Goal: Transaction & Acquisition: Purchase product/service

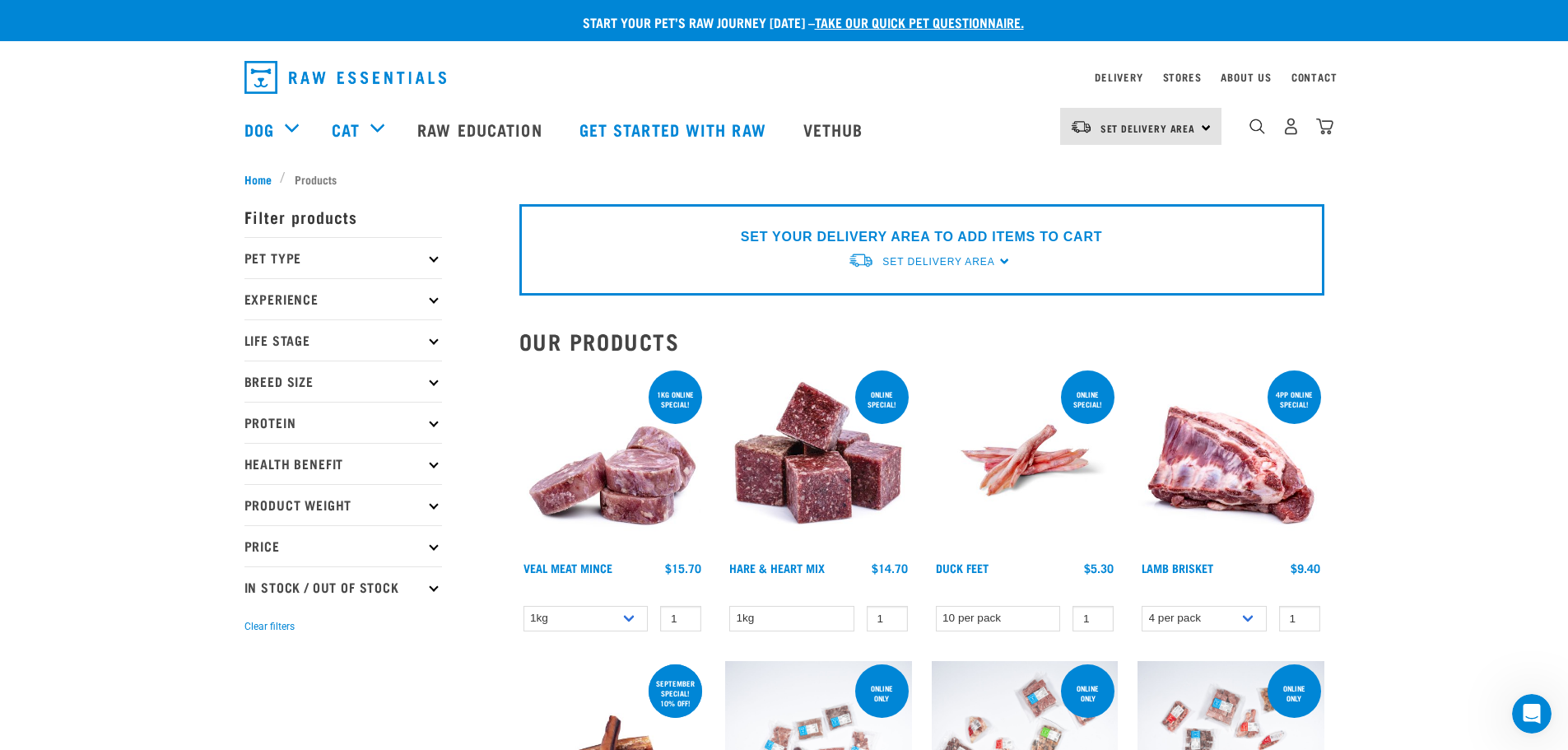
click at [344, 342] on p "Life Stage" at bounding box center [343, 339] width 198 height 41
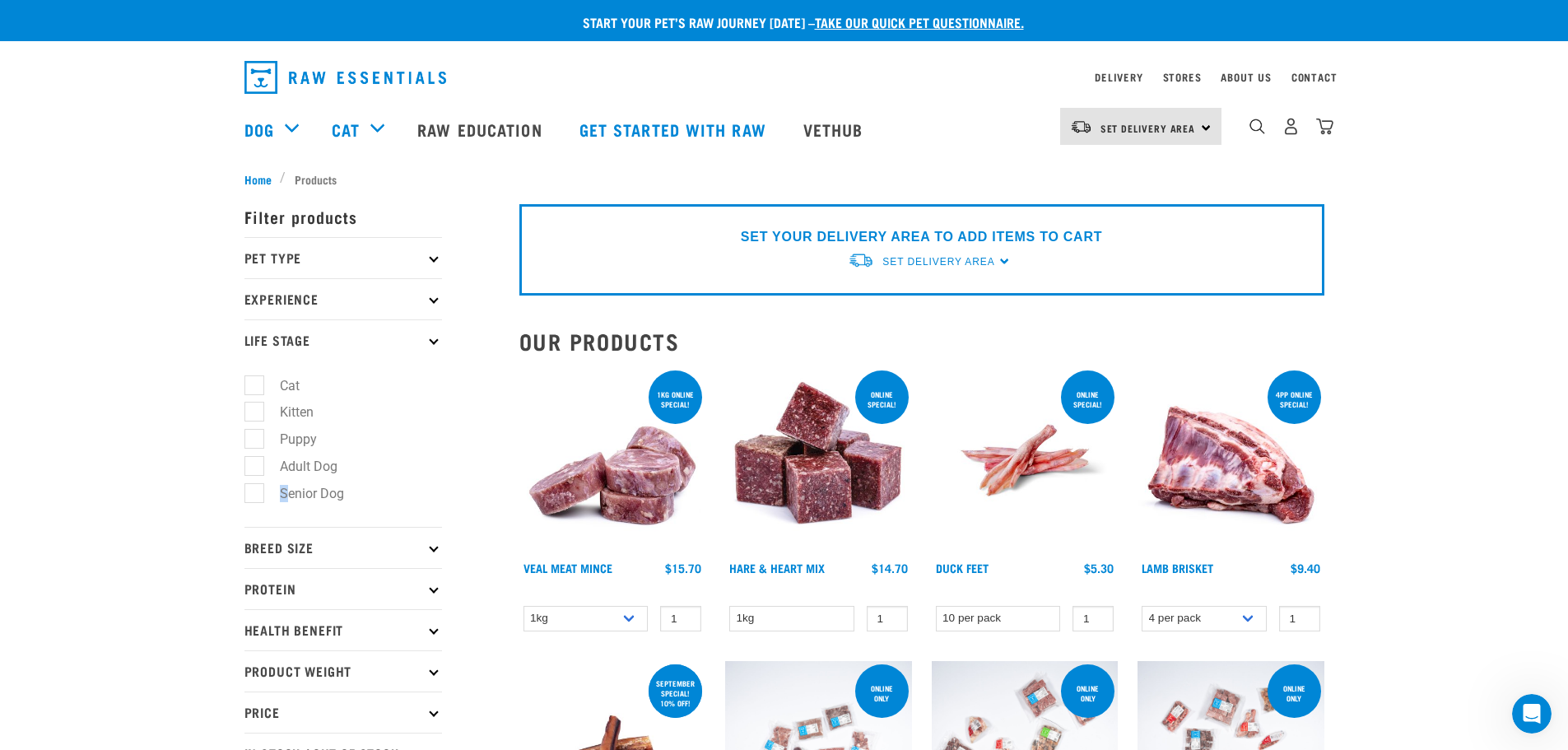
drag, startPoint x: 285, startPoint y: 493, endPoint x: 241, endPoint y: 490, distance: 44.1
click at [260, 464] on label "Adult Dog" at bounding box center [298, 466] width 91 height 21
click at [255, 464] on input "Adult Dog" at bounding box center [249, 462] width 11 height 11
checkbox input "true"
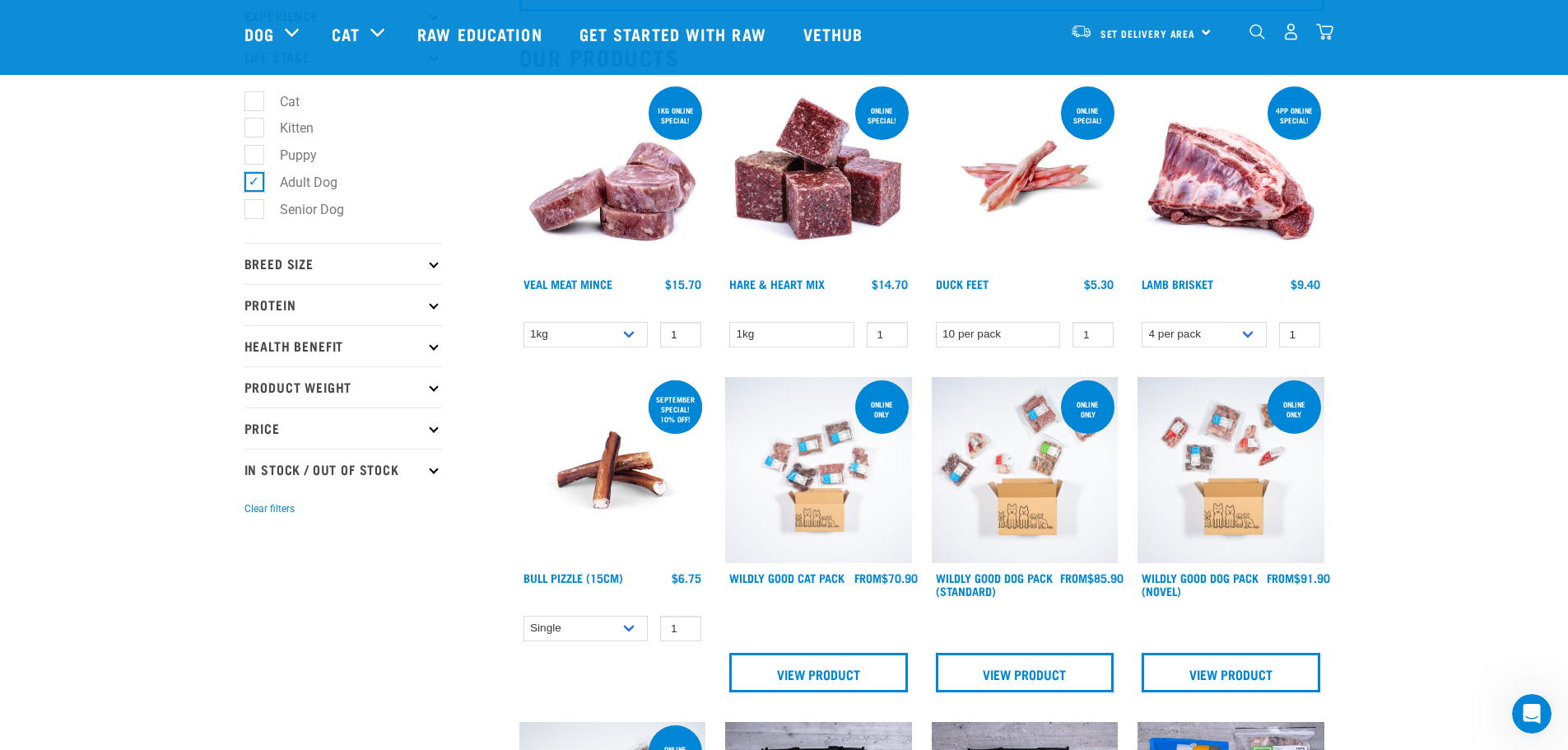
scroll to position [164, 0]
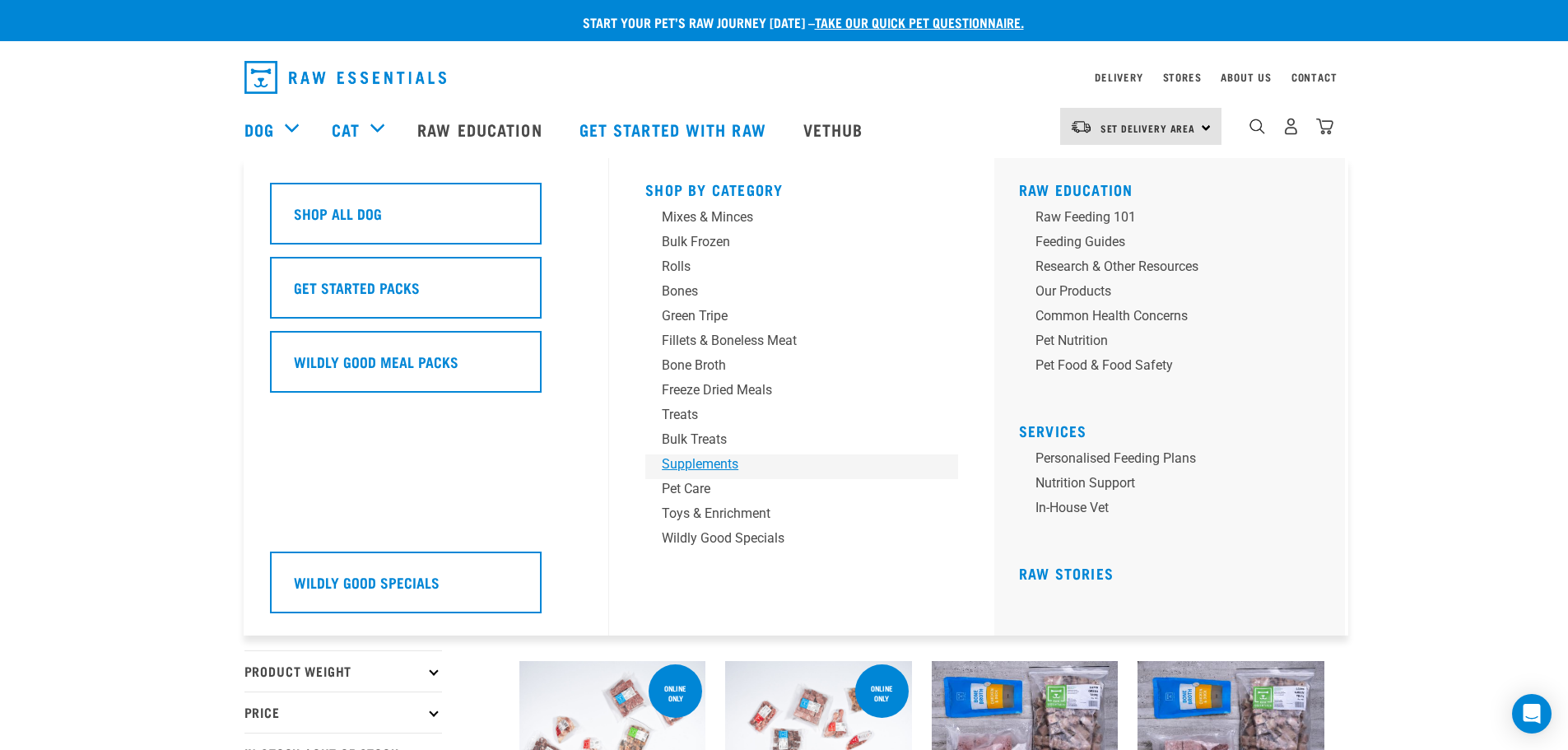
click at [715, 464] on div "Supplements" at bounding box center [790, 464] width 257 height 20
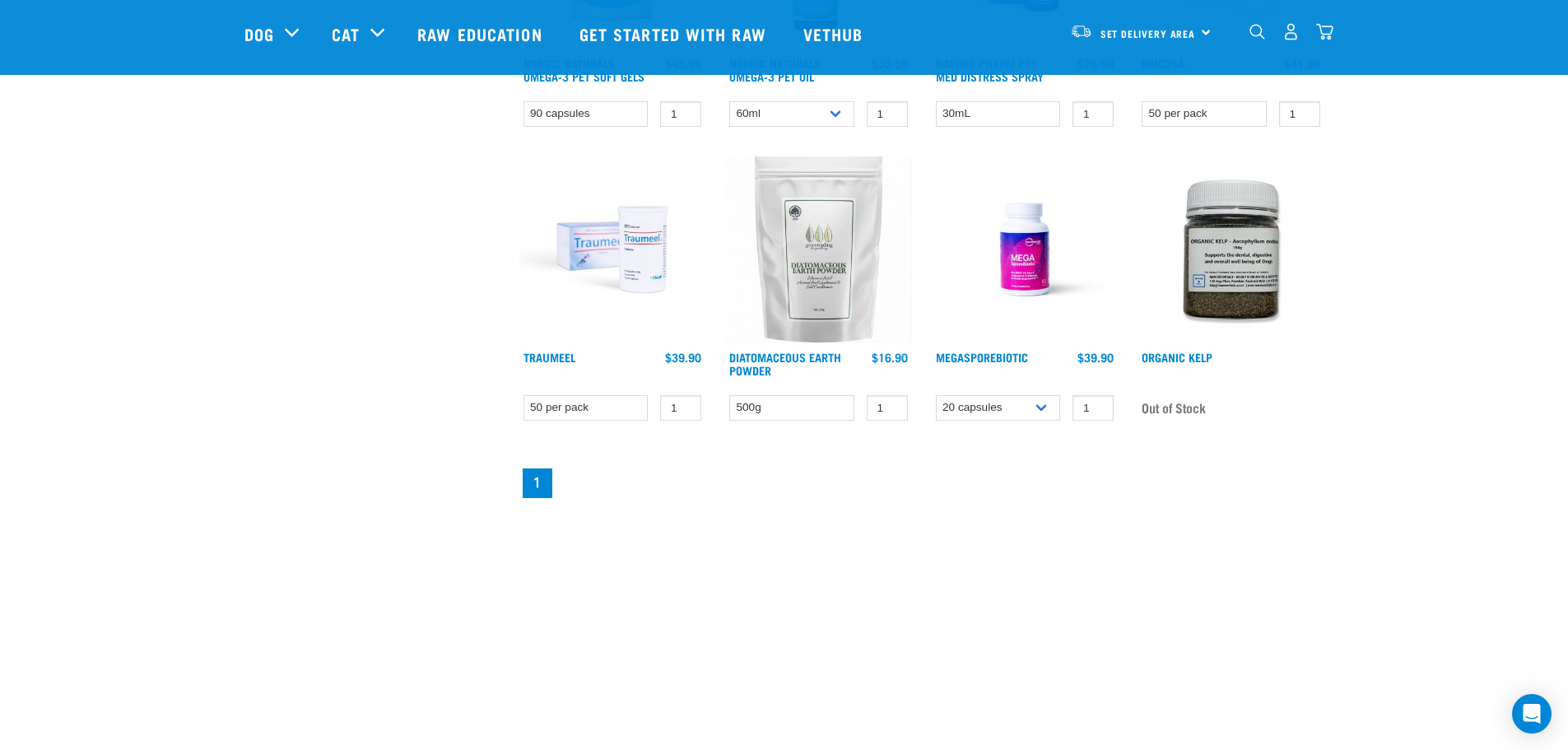
scroll to position [824, 0]
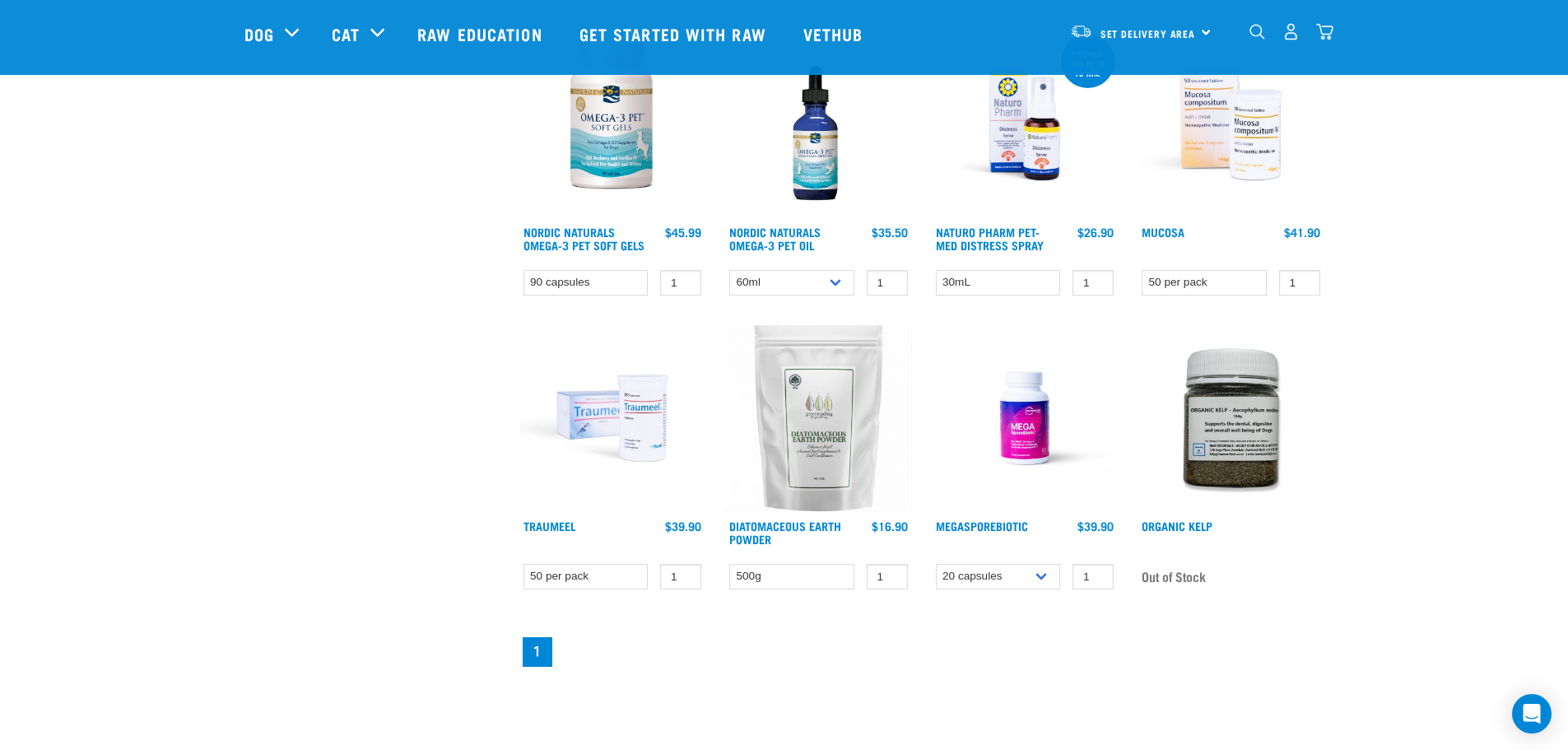
click at [818, 471] on img at bounding box center [818, 418] width 187 height 187
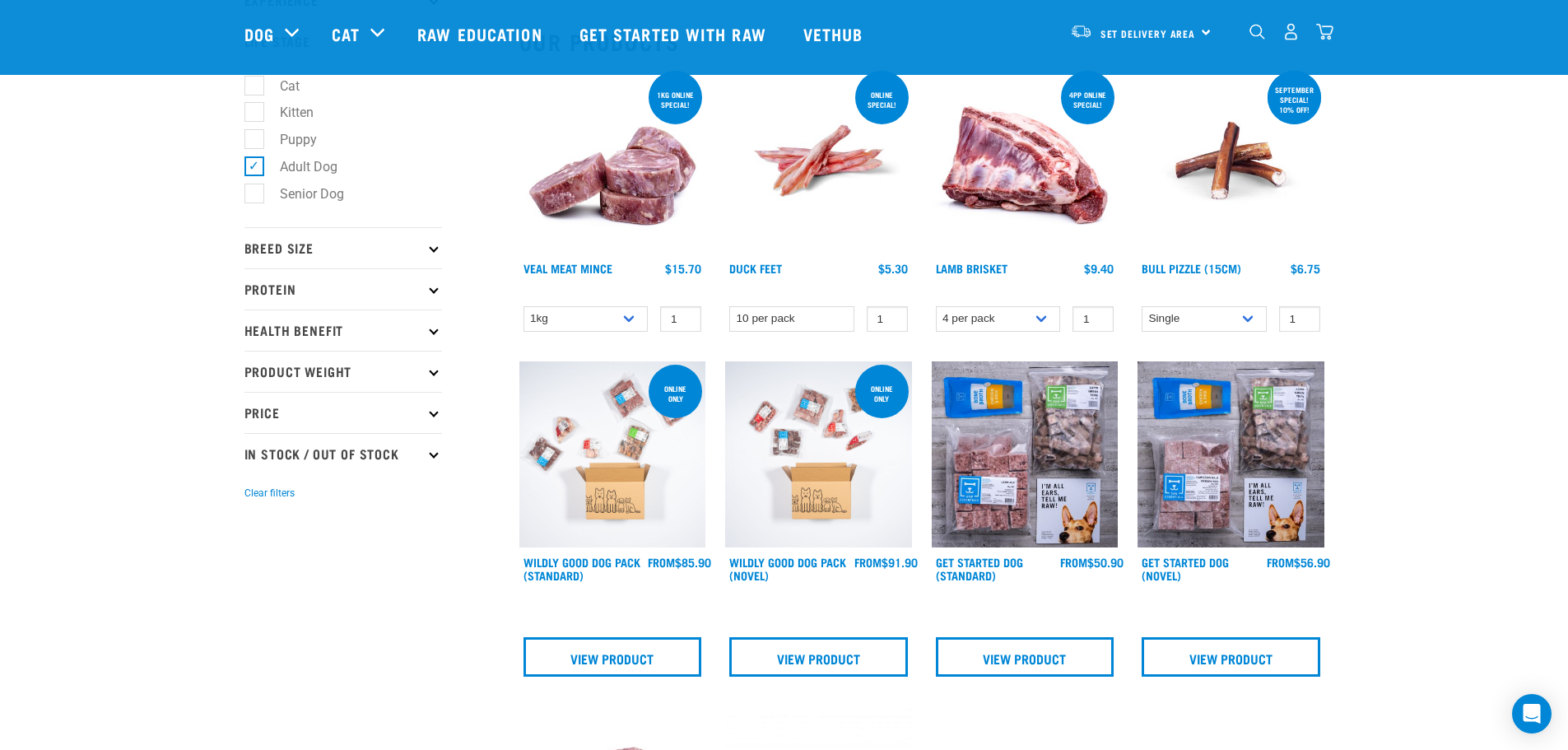
scroll to position [164, 0]
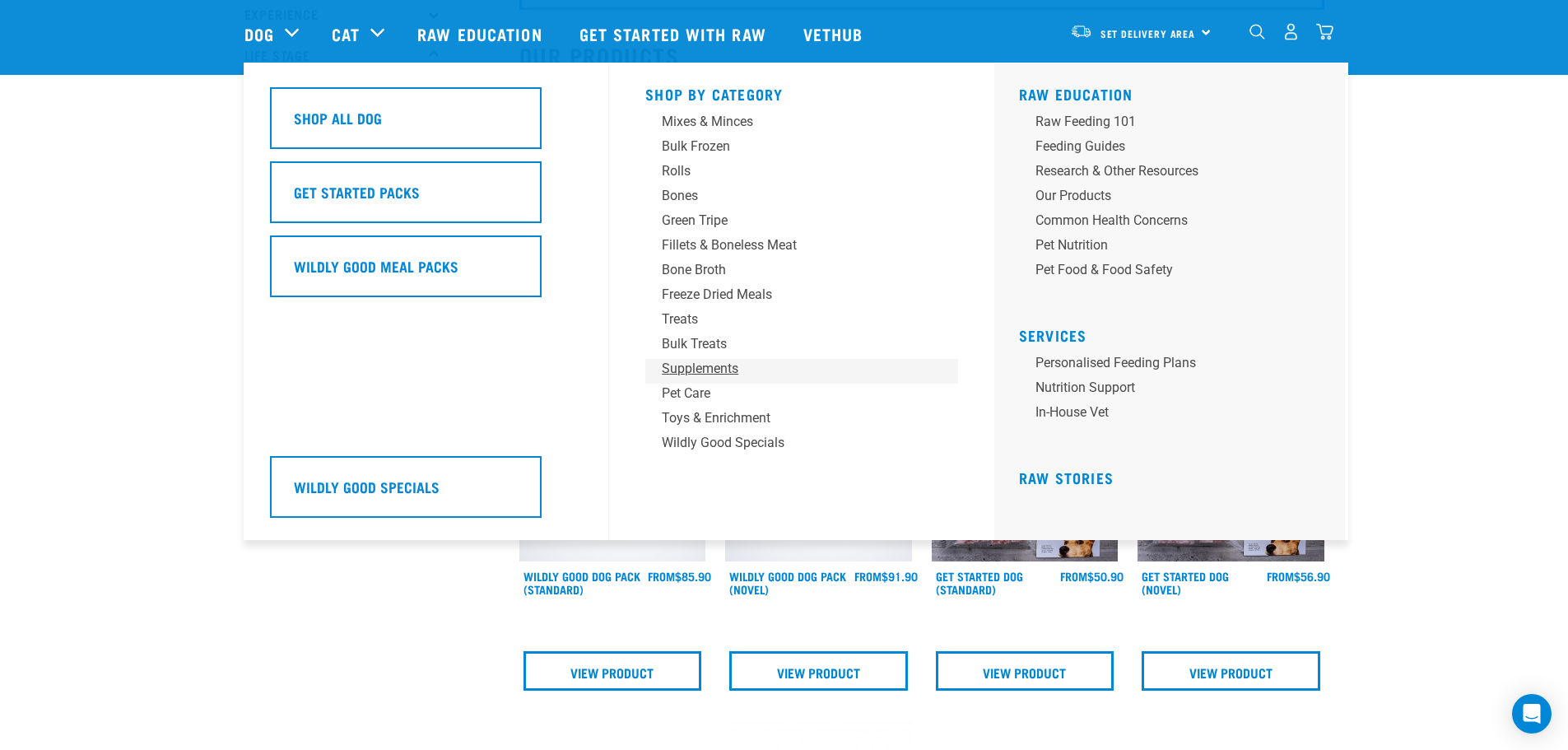
click at [717, 366] on div "Supplements" at bounding box center [790, 369] width 257 height 20
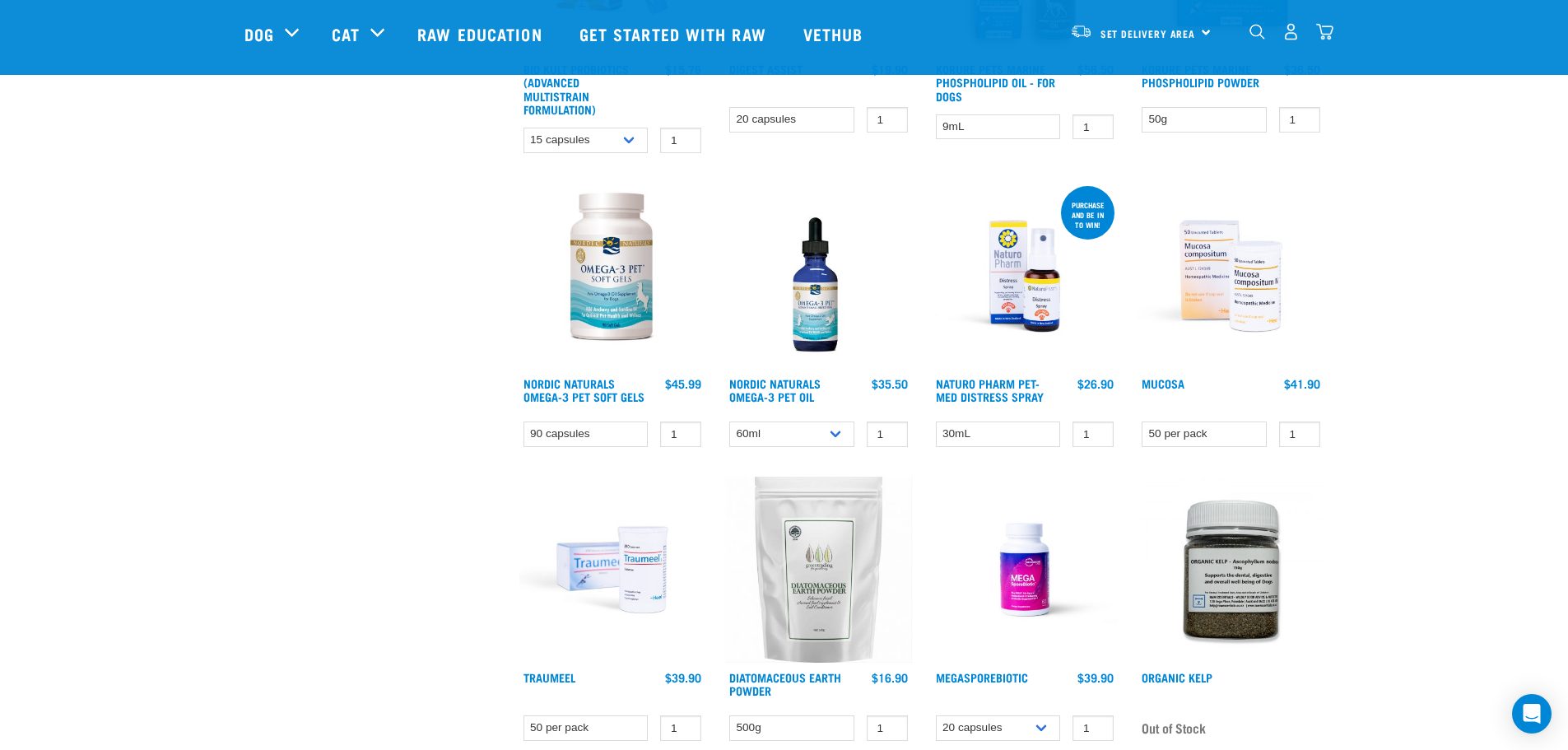
scroll to position [988, 0]
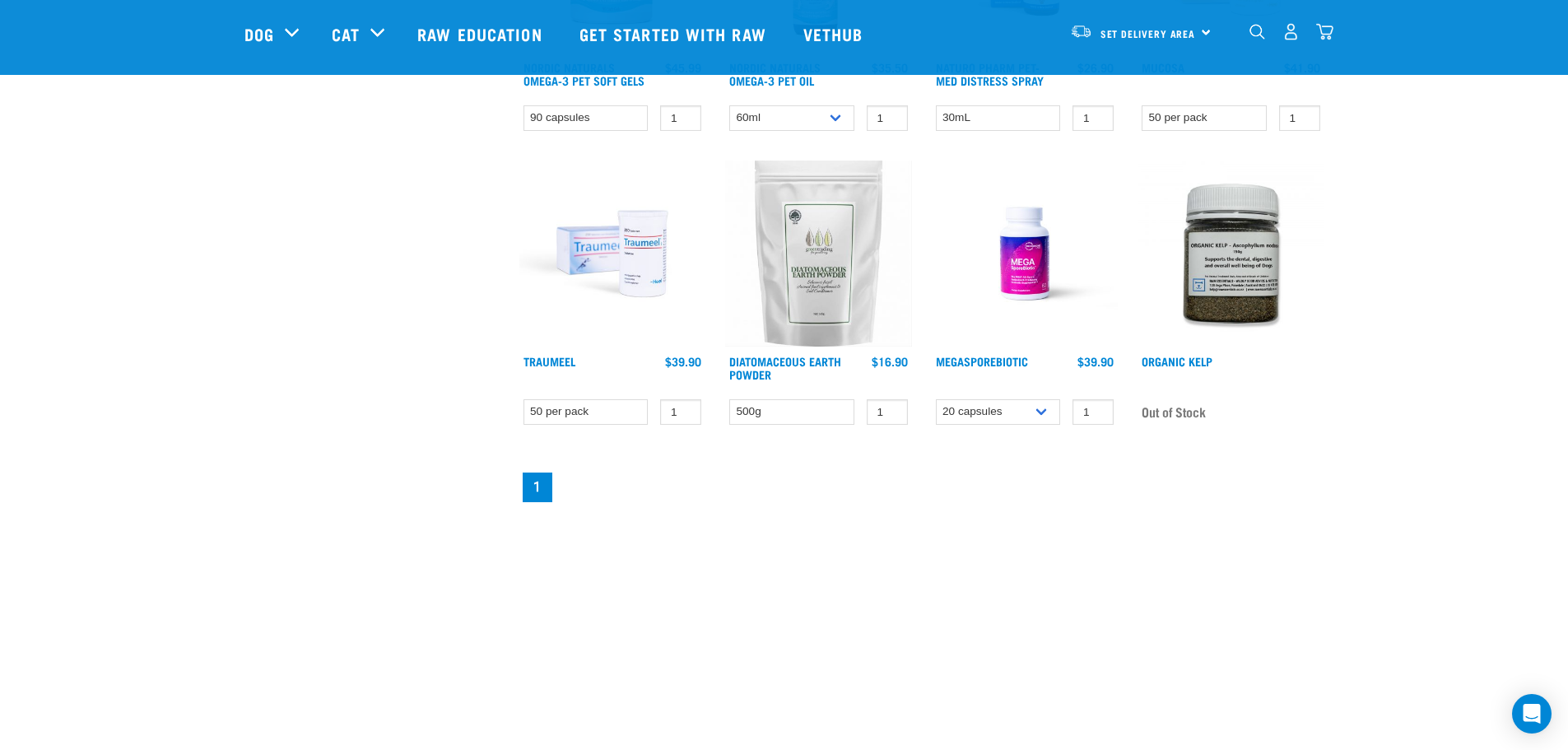
click at [626, 237] on img at bounding box center [613, 254] width 187 height 187
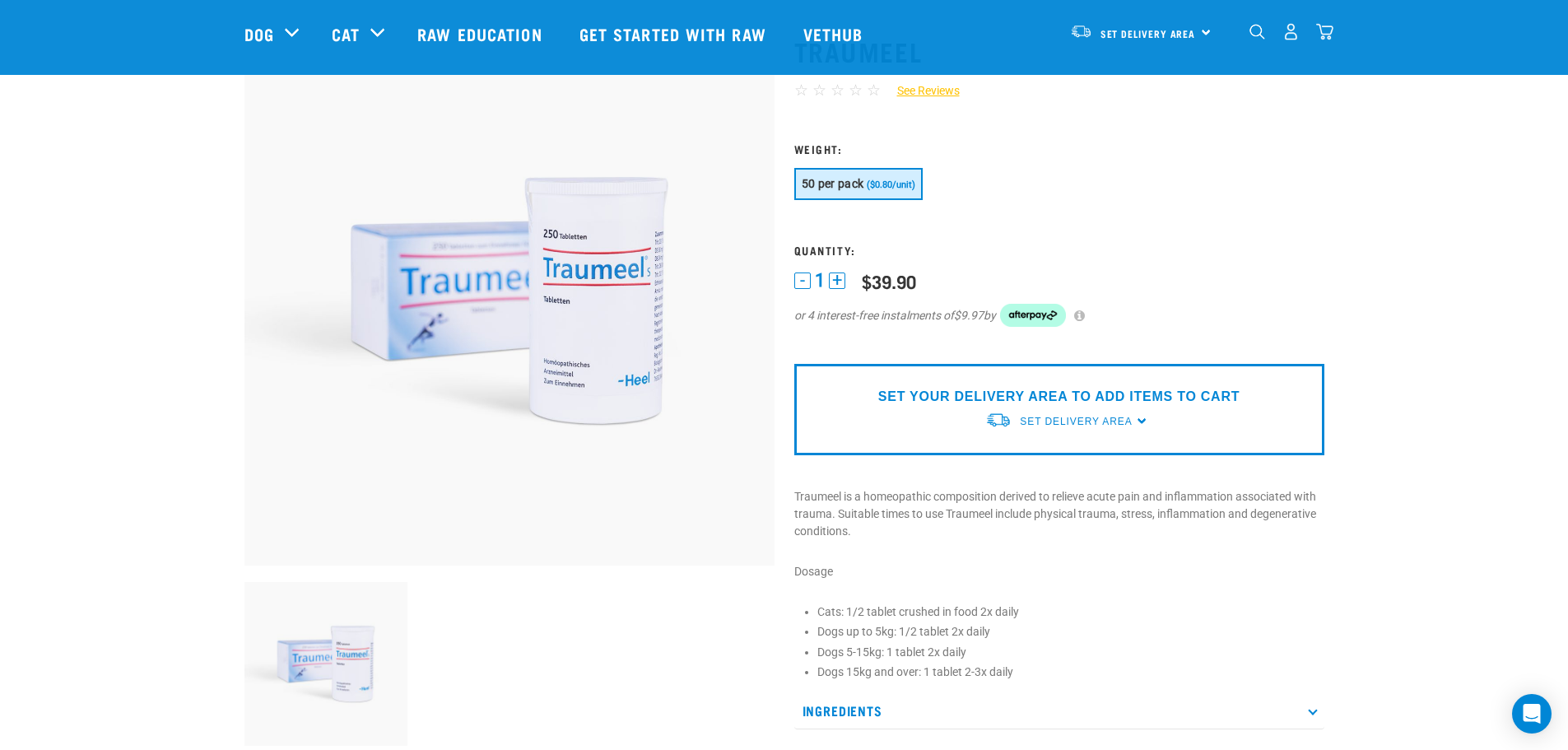
scroll to position [412, 0]
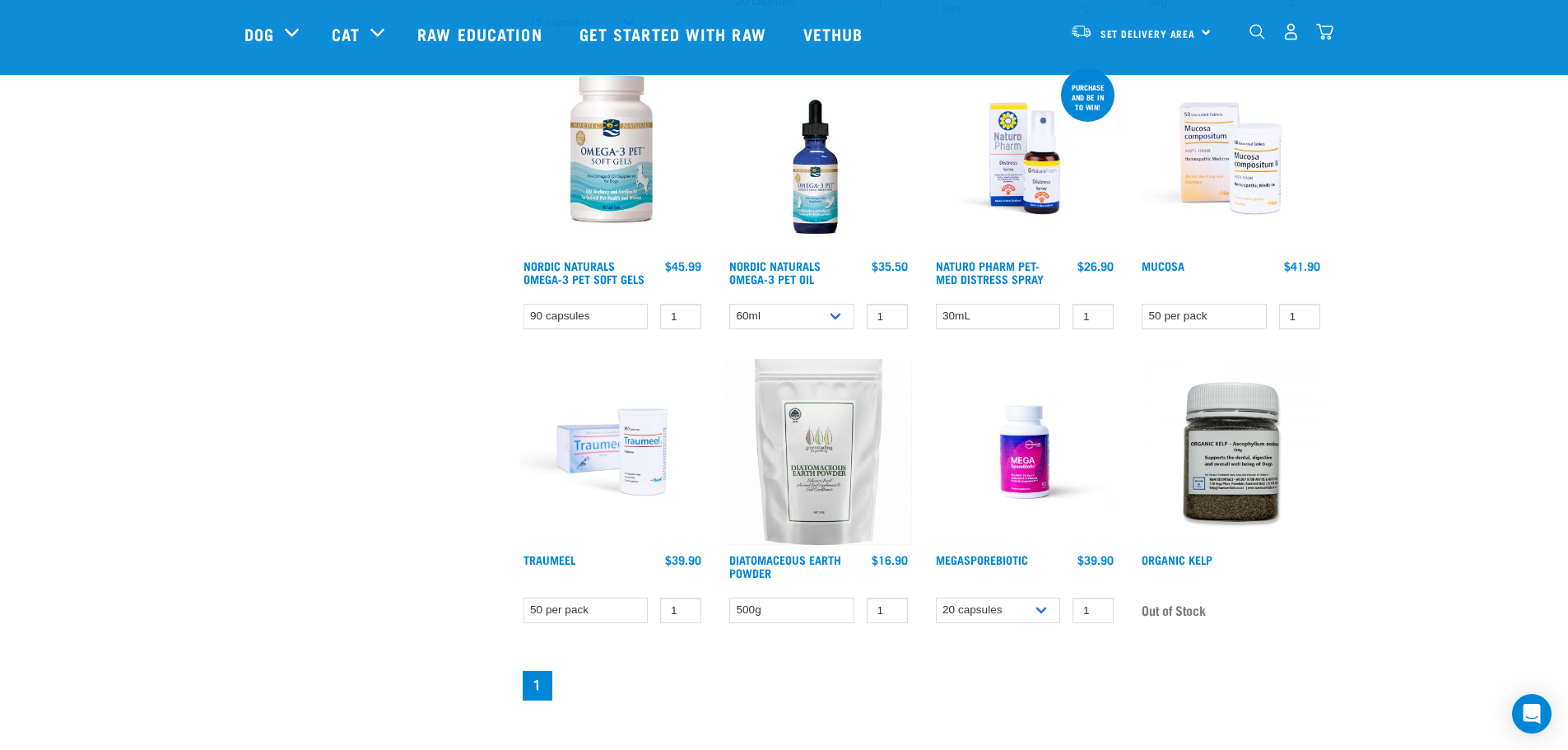
scroll to position [780, 0]
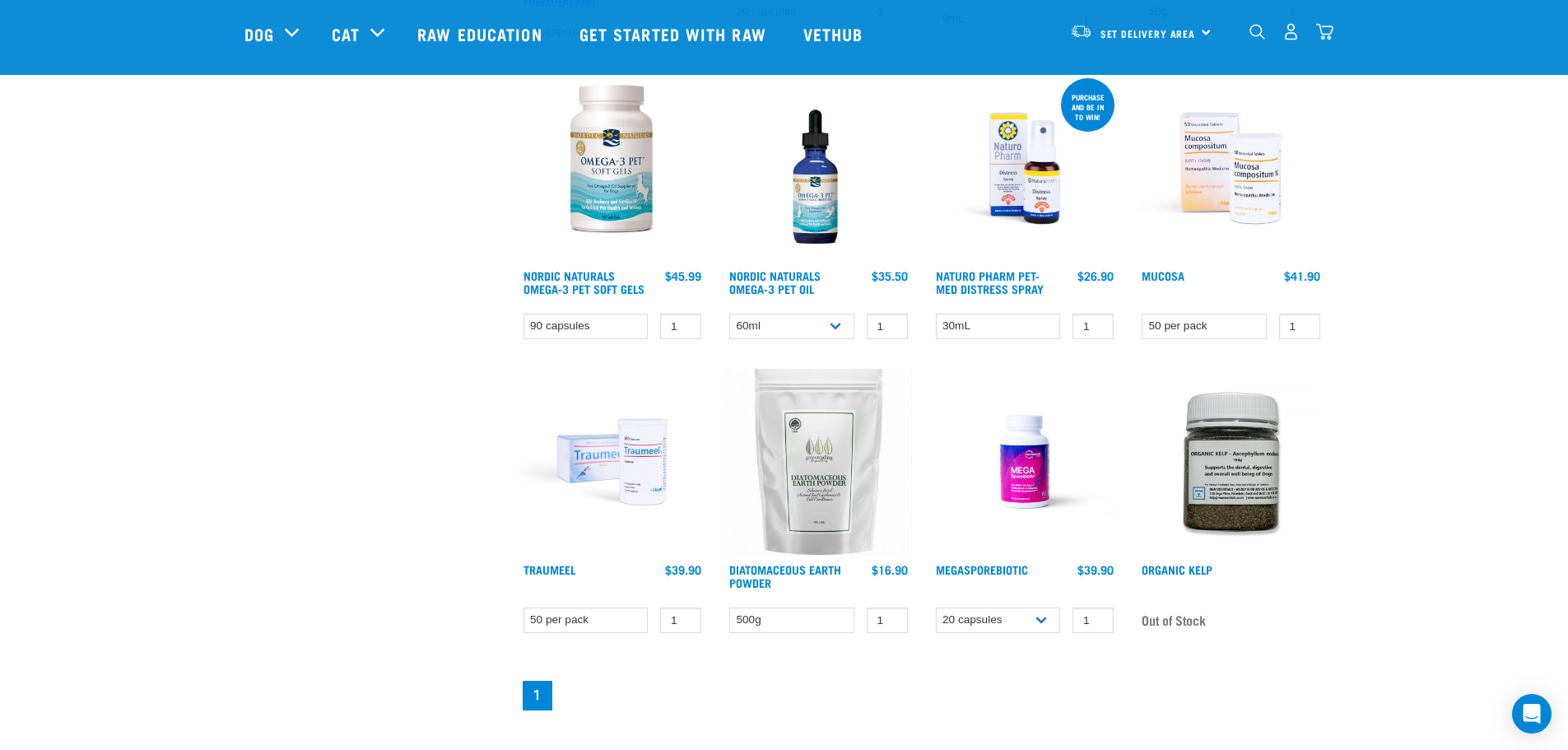
click at [1241, 449] on img at bounding box center [1231, 462] width 187 height 187
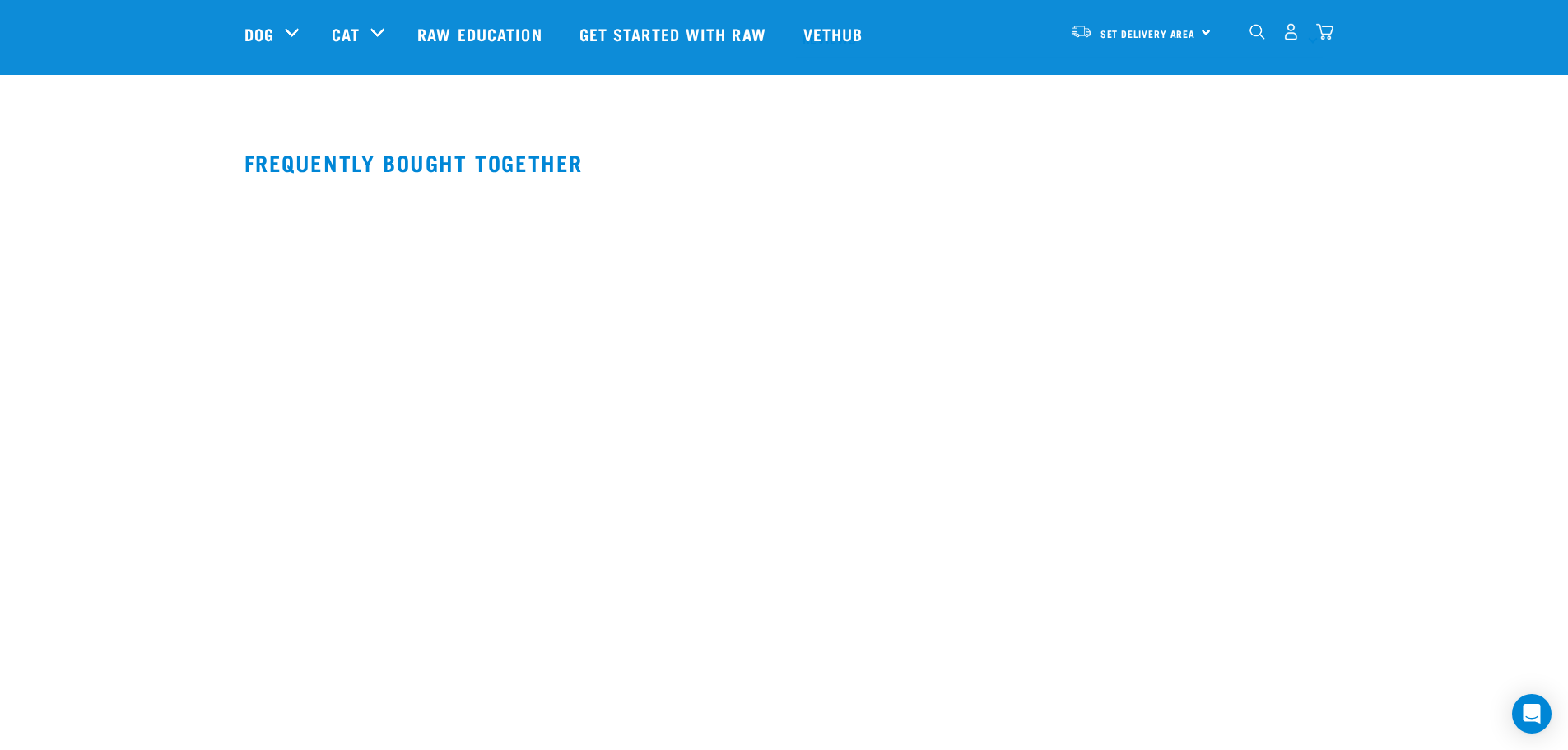
scroll to position [900, 0]
